Goal: Check status

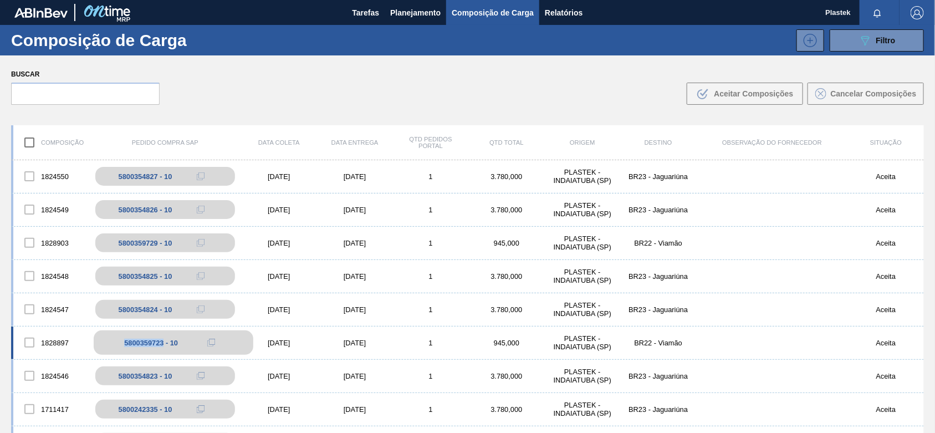
drag, startPoint x: 122, startPoint y: 340, endPoint x: 163, endPoint y: 342, distance: 41.7
click at [163, 342] on div "5800359723 - 10" at bounding box center [174, 342] width 160 height 24
copy div "5800359723"
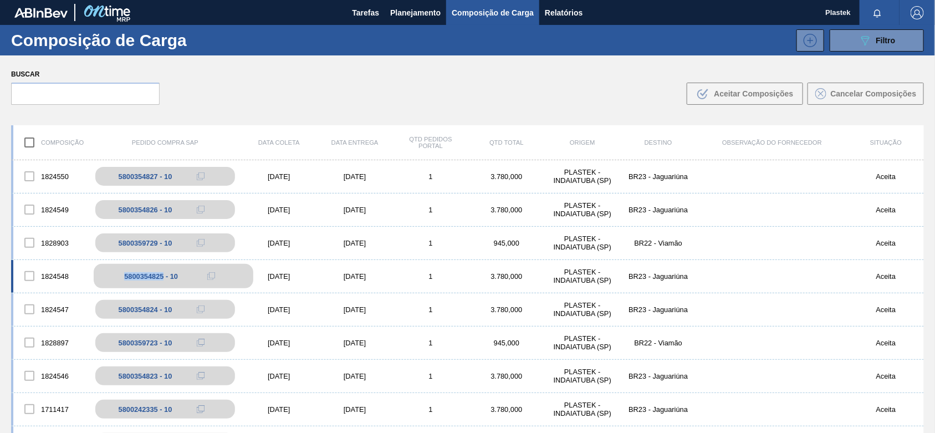
drag, startPoint x: 126, startPoint y: 276, endPoint x: 162, endPoint y: 276, distance: 36.0
click at [162, 276] on div "5800354825 - 10" at bounding box center [174, 276] width 160 height 24
click at [165, 289] on div "1824548 5800354825 - 10 [DATE] [DATE] 1 3.780,000 PLASTEK - INDAIATUBA ([GEOGRA…" at bounding box center [467, 276] width 913 height 33
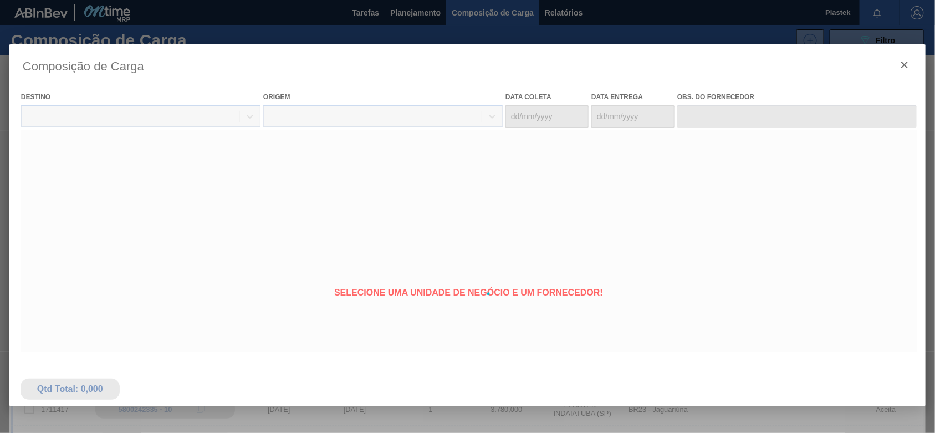
drag, startPoint x: 122, startPoint y: 276, endPoint x: 146, endPoint y: 275, distance: 23.9
click at [158, 0] on body "Tarefas Planejamento Composição de Carga Relatórios Plastek Marcar todas como l…" at bounding box center [467, 0] width 935 height 0
type coleta "[DATE]"
type entrega "[DATE]"
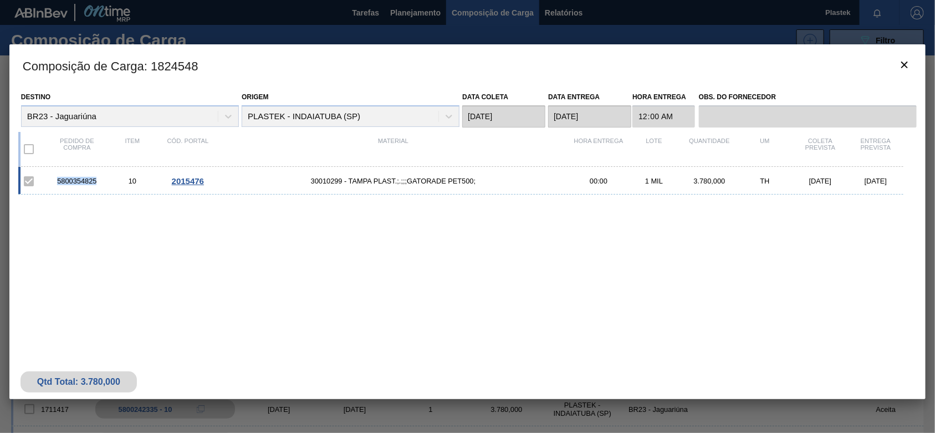
drag, startPoint x: 55, startPoint y: 181, endPoint x: 96, endPoint y: 186, distance: 40.8
click at [96, 186] on div "5800354825 10 2015476 30010299 - TAMPA PLAST.;.;;;GATORADE PET500; 00:00 1 MIL …" at bounding box center [460, 181] width 885 height 28
copy div "5800354825"
click at [908, 62] on icon "botão de ícone" at bounding box center [904, 64] width 13 height 13
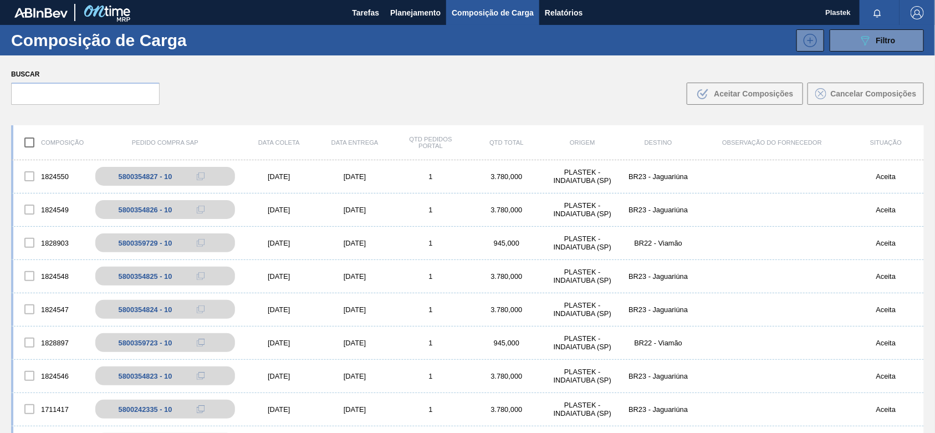
click at [922, 11] on img "button" at bounding box center [917, 12] width 13 height 13
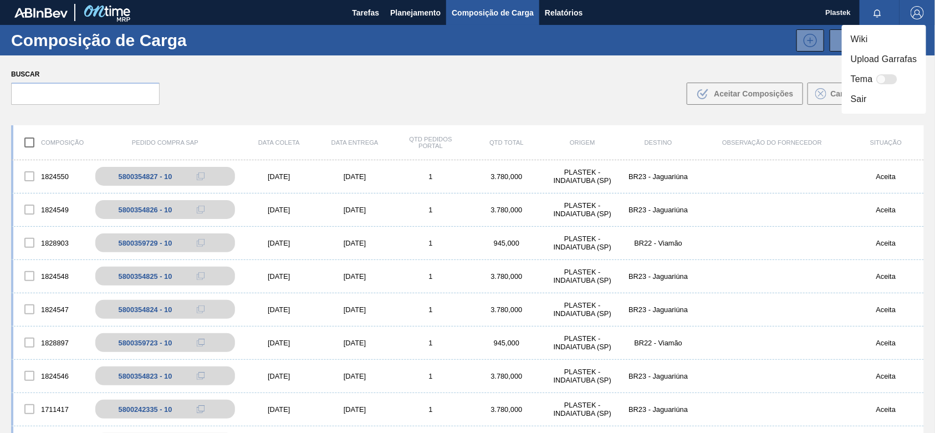
click at [874, 96] on li "Sair" at bounding box center [884, 99] width 84 height 20
